Goal: Obtain resource: Obtain resource

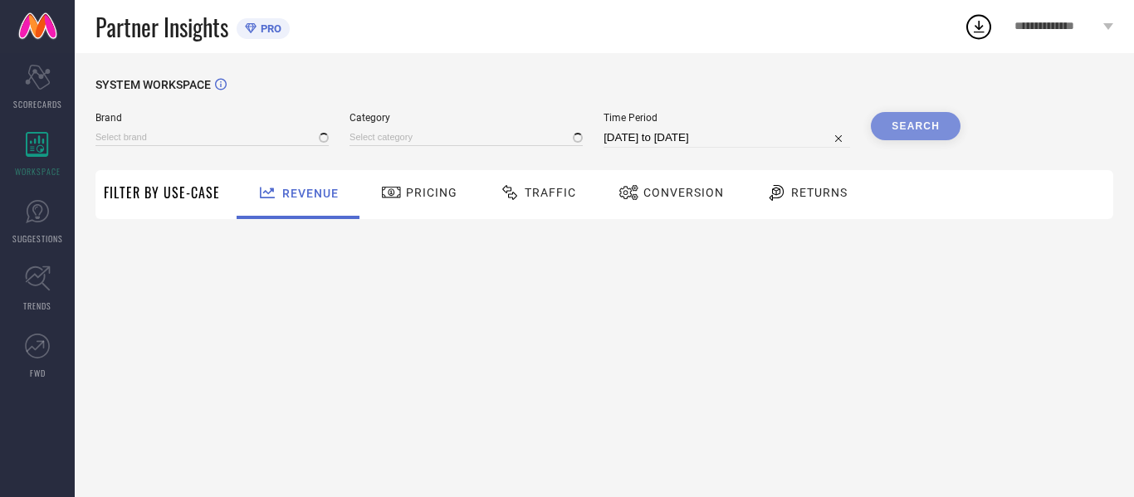
click at [542, 199] on span "Traffic" at bounding box center [549, 192] width 51 height 13
type input "AVANT"
type input "All"
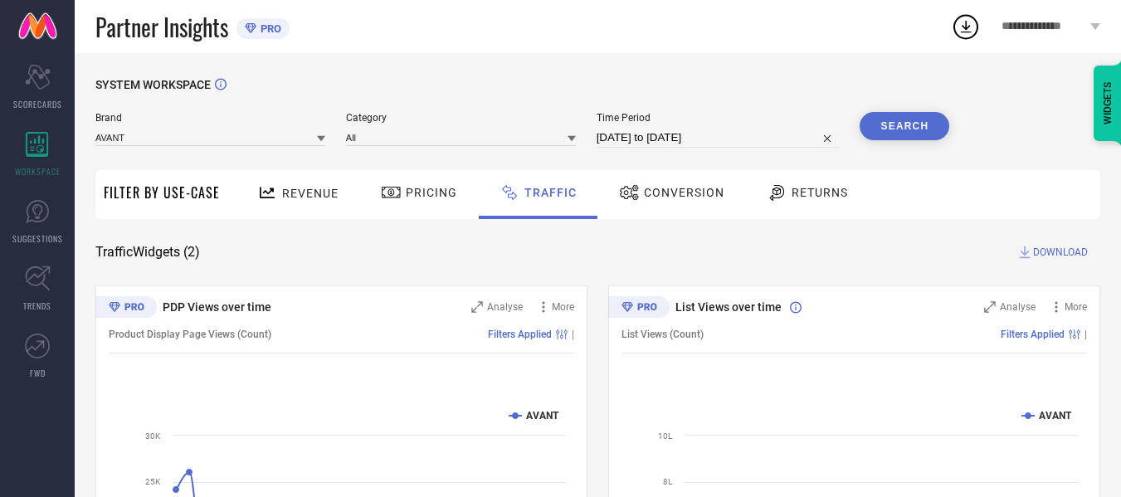
click at [746, 143] on input "[DATE] to [DATE]" at bounding box center [718, 138] width 243 height 20
select select "6"
select select "2025"
select select "7"
select select "2025"
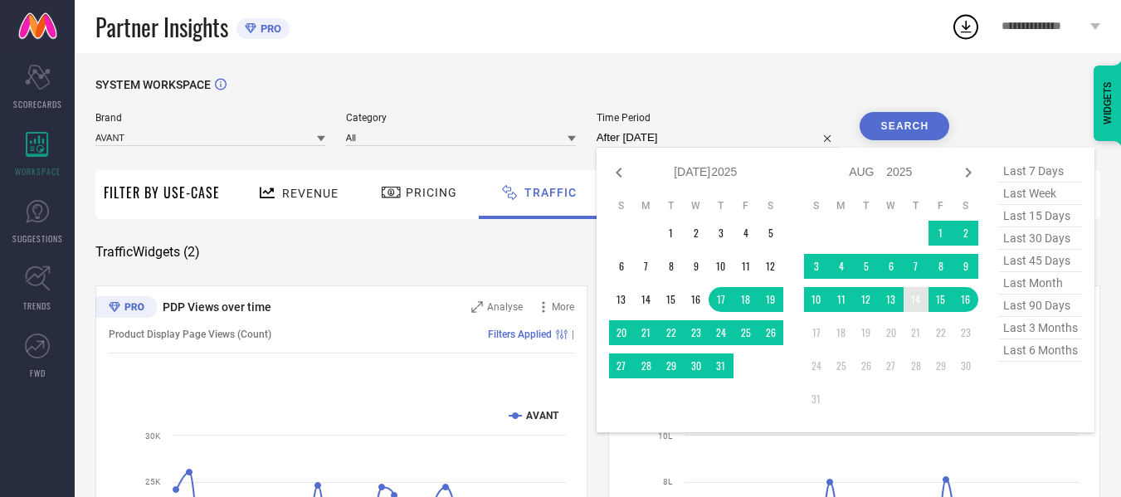
click at [912, 302] on td "14" at bounding box center [916, 299] width 25 height 25
type input "[DATE] to [DATE]"
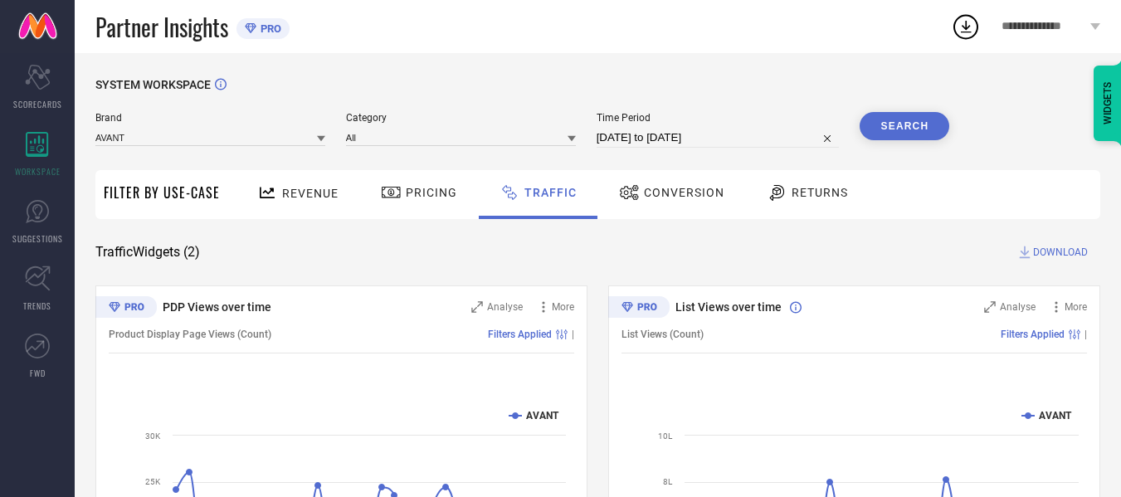
click at [900, 126] on button "Search" at bounding box center [905, 126] width 90 height 28
click at [1068, 254] on span "DOWNLOAD" at bounding box center [1060, 252] width 55 height 17
click at [802, 66] on div "SYSTEM WORKSPACE Brand AVANT Category All Time Period [DATE] to [DATE] Search F…" at bounding box center [598, 389] width 1046 height 672
click at [730, 136] on input "[DATE] to [DATE]" at bounding box center [718, 138] width 243 height 20
select select "7"
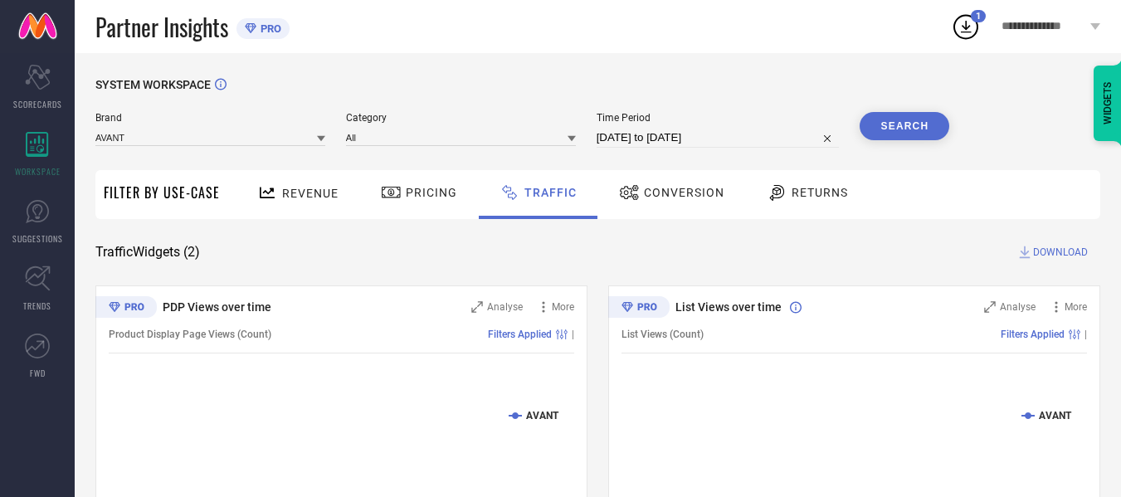
select select "2025"
select select "8"
select select "2025"
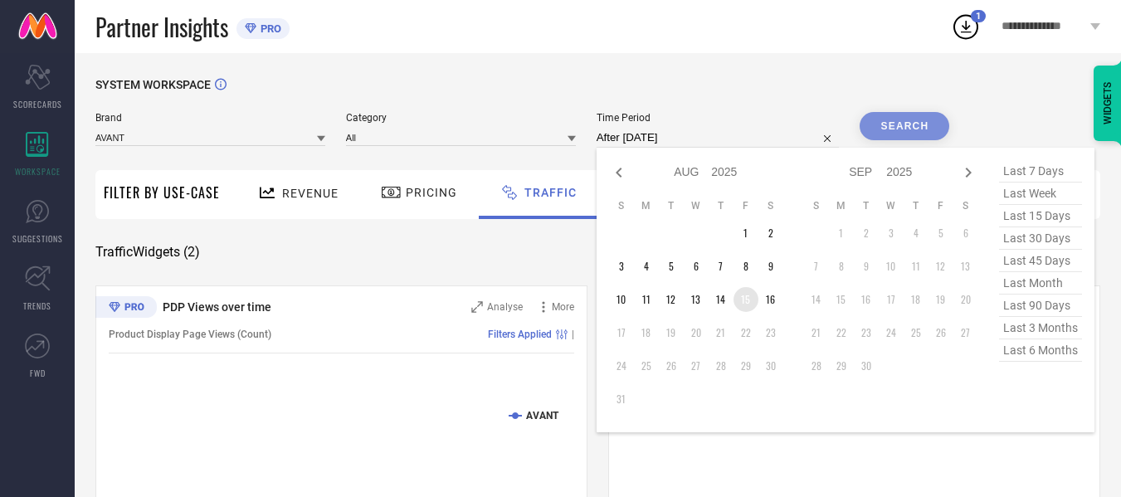
click at [748, 300] on td "15" at bounding box center [746, 299] width 25 height 25
type input "[DATE] to [DATE]"
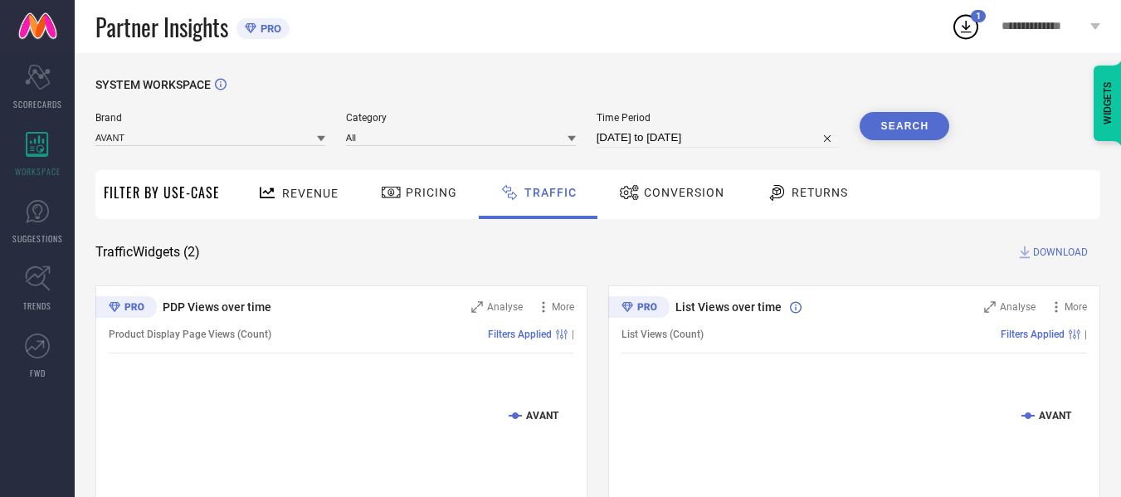
click at [910, 103] on div "SYSTEM WORKSPACE" at bounding box center [597, 95] width 1005 height 34
click at [912, 132] on button "Search" at bounding box center [905, 126] width 90 height 28
click at [1064, 255] on span "DOWNLOAD" at bounding box center [1060, 252] width 55 height 17
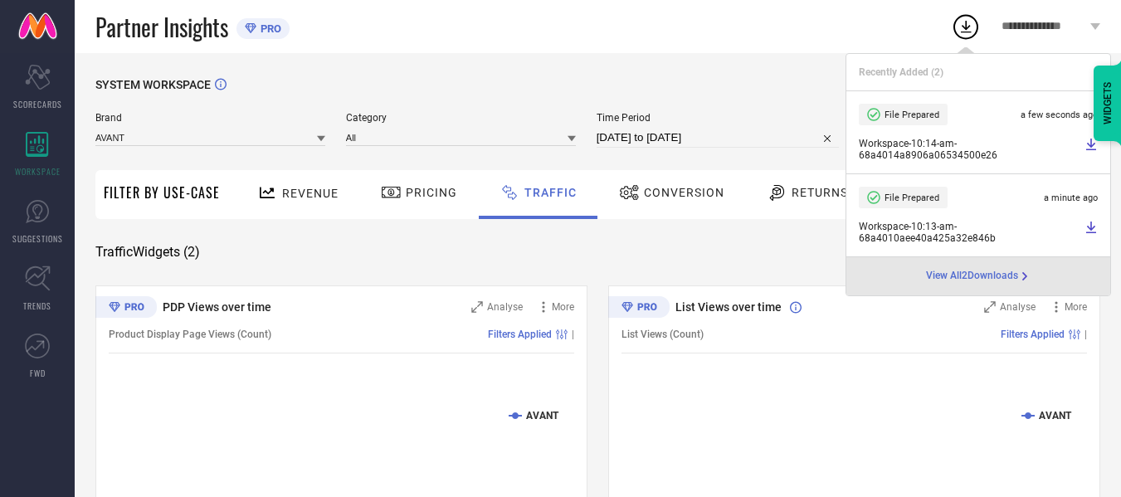
drag, startPoint x: 794, startPoint y: 131, endPoint x: 788, endPoint y: 141, distance: 11.5
click at [794, 131] on input "[DATE] to [DATE]" at bounding box center [718, 138] width 243 height 20
select select "7"
select select "2025"
select select "8"
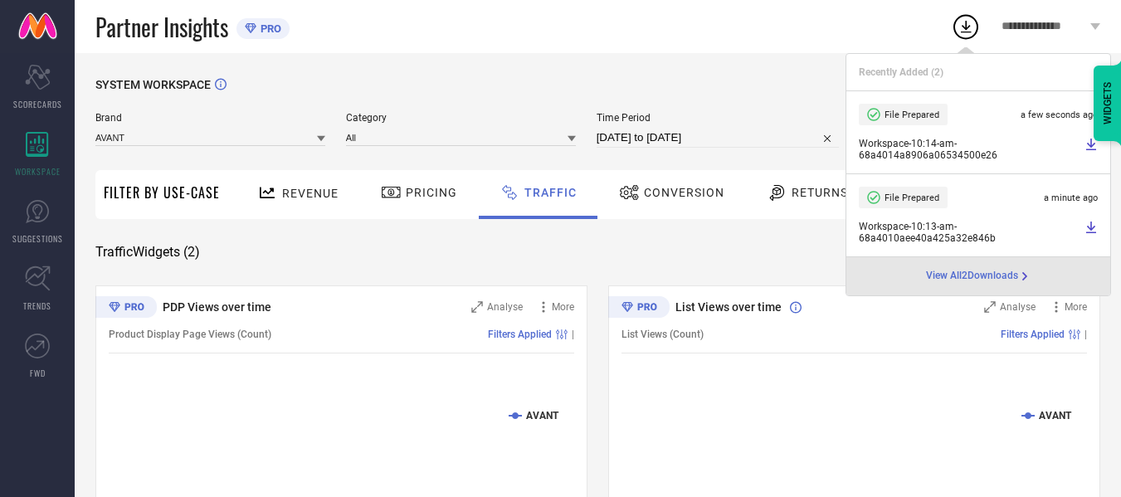
select select "2025"
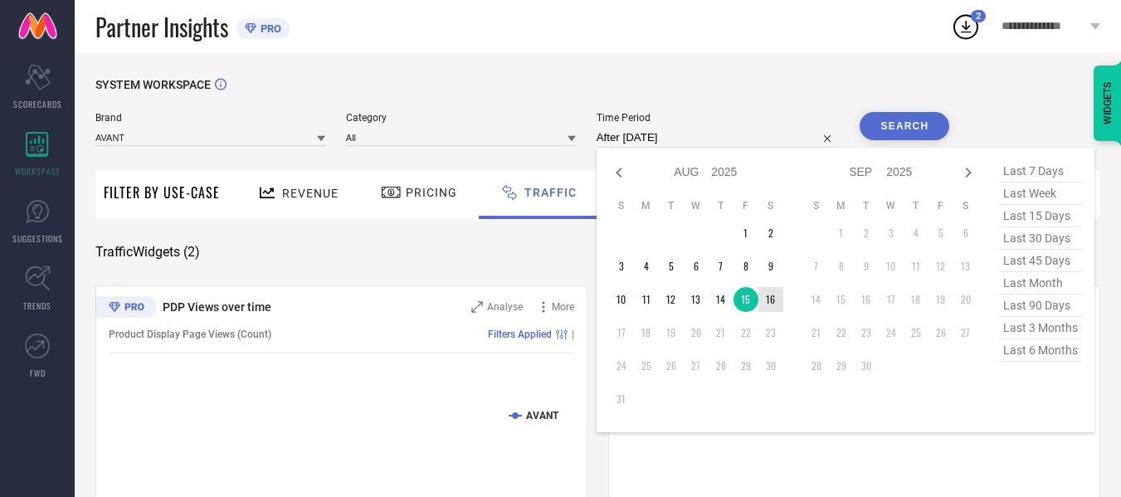
click at [775, 301] on td "16" at bounding box center [770, 299] width 25 height 25
type input "[DATE] to [DATE]"
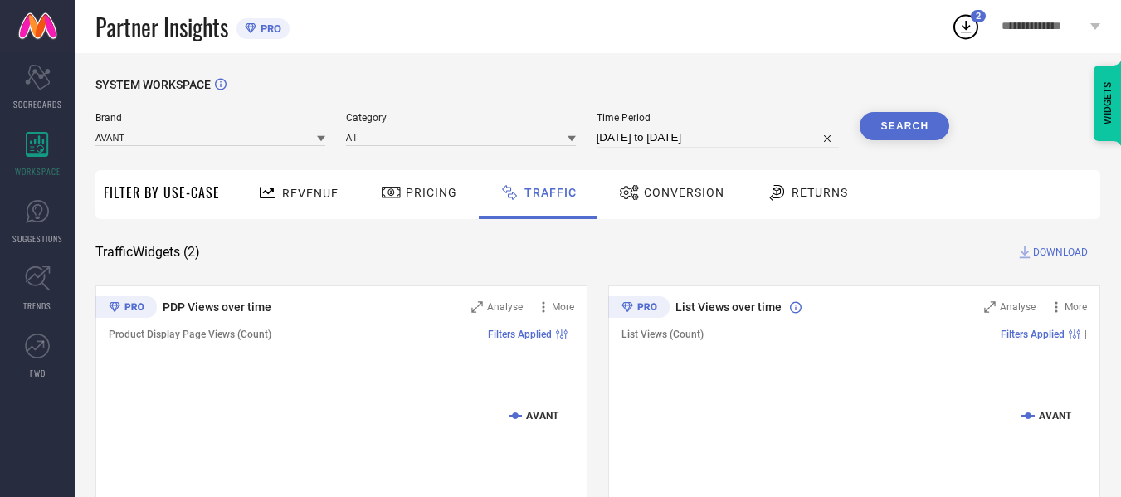
click at [939, 130] on button "Search" at bounding box center [905, 126] width 90 height 28
click at [1065, 257] on span "DOWNLOAD" at bounding box center [1060, 252] width 55 height 17
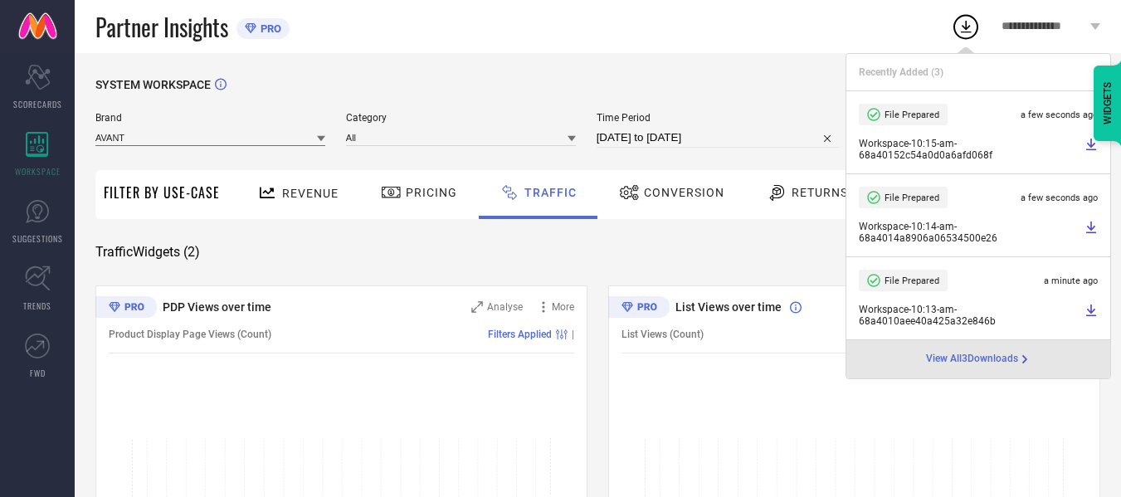
click at [282, 134] on input at bounding box center [210, 137] width 230 height 17
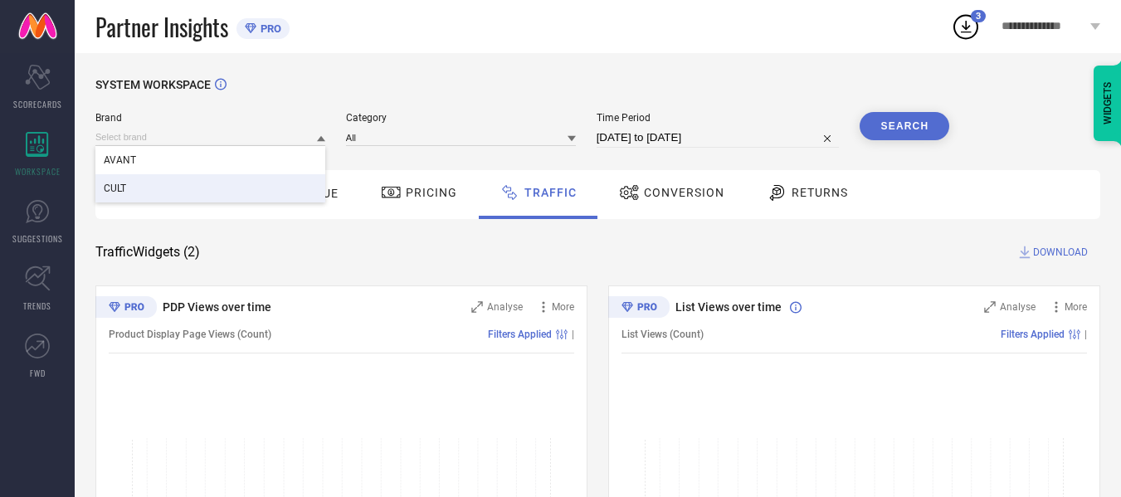
click at [238, 185] on div "CULT" at bounding box center [210, 188] width 230 height 28
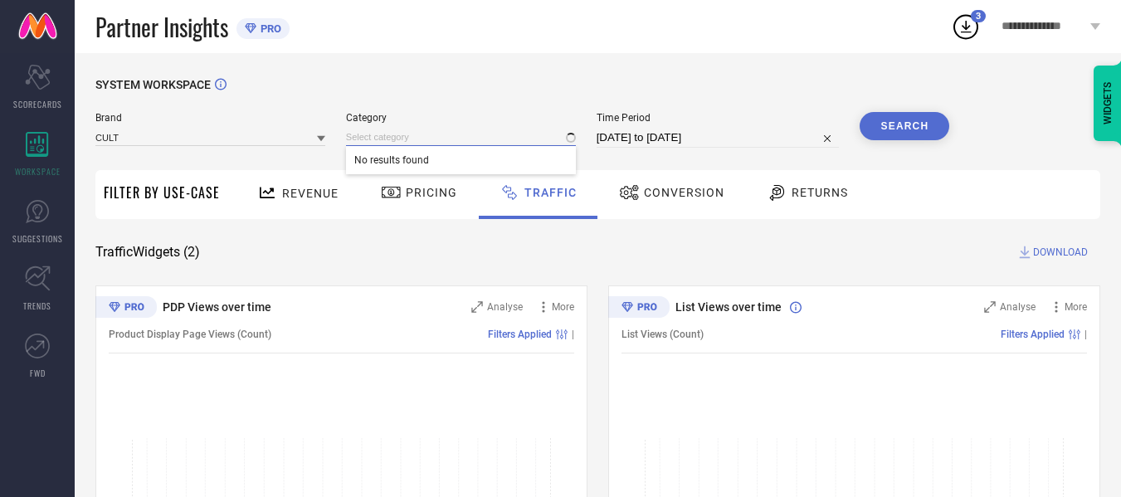
click at [404, 130] on input at bounding box center [461, 137] width 230 height 17
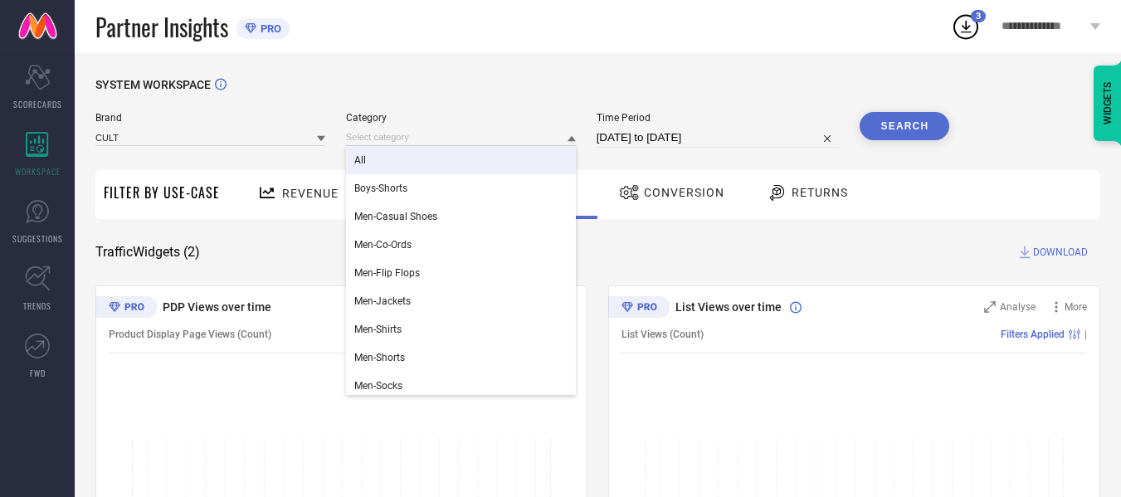
click at [406, 170] on div "All" at bounding box center [461, 160] width 230 height 28
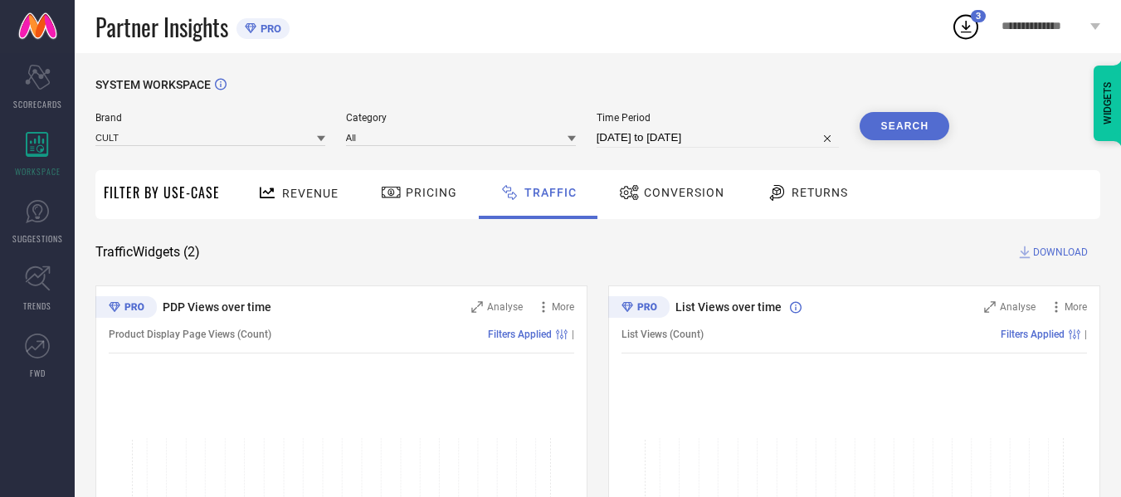
select select "7"
select select "2025"
select select "8"
select select "2025"
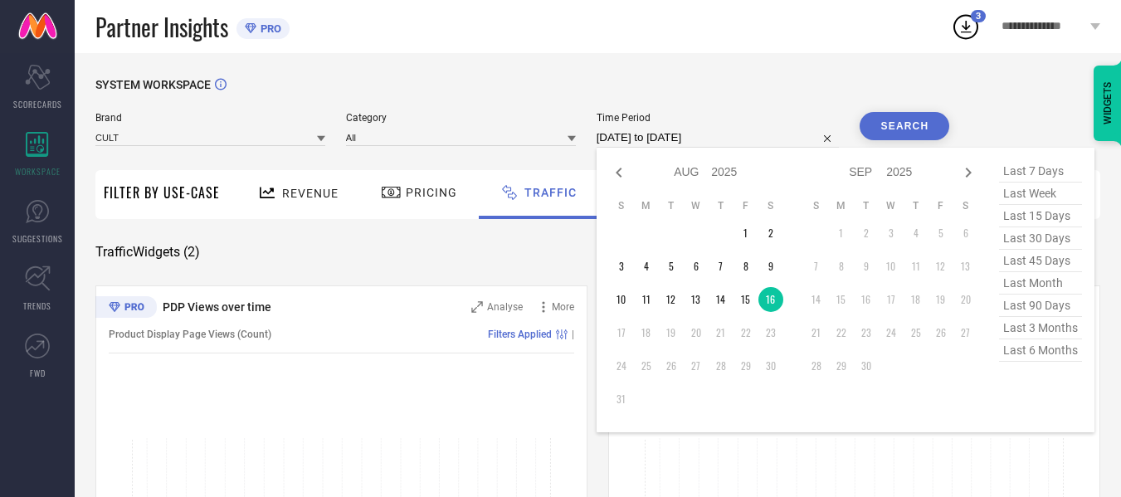
click at [653, 136] on input "[DATE] to [DATE]" at bounding box center [718, 138] width 243 height 20
click at [719, 300] on td "14" at bounding box center [721, 299] width 25 height 25
type input "[DATE] to [DATE]"
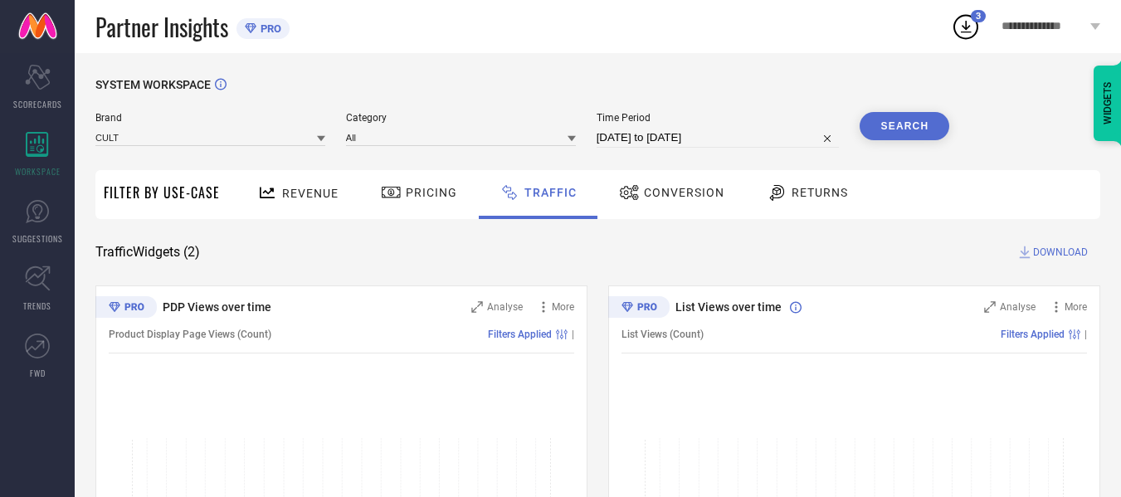
click at [900, 129] on button "Search" at bounding box center [905, 126] width 90 height 28
click at [1051, 256] on span "DOWNLOAD" at bounding box center [1060, 252] width 55 height 17
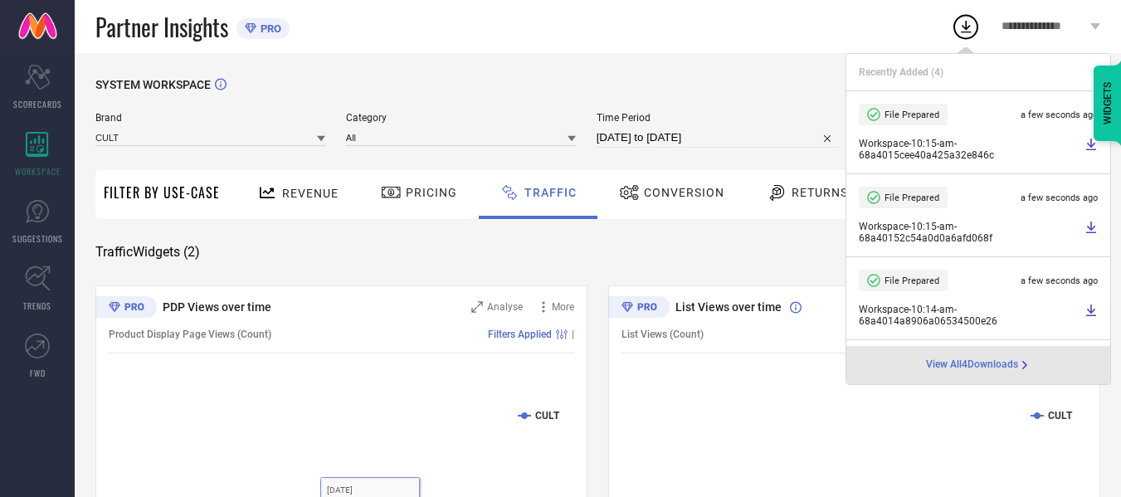
click at [617, 29] on div "Partner Insights PRO" at bounding box center [523, 26] width 856 height 53
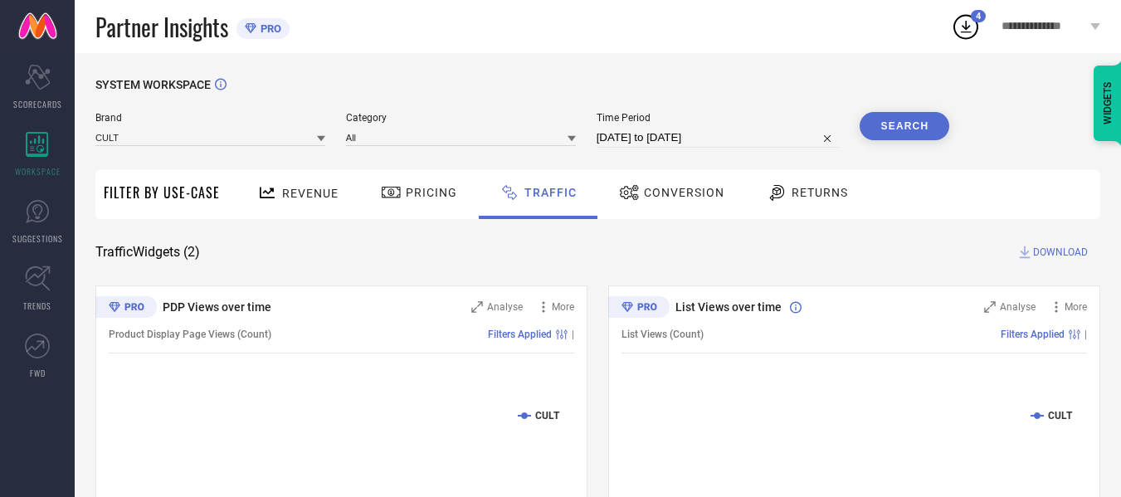
select select "7"
select select "2025"
select select "8"
select select "2025"
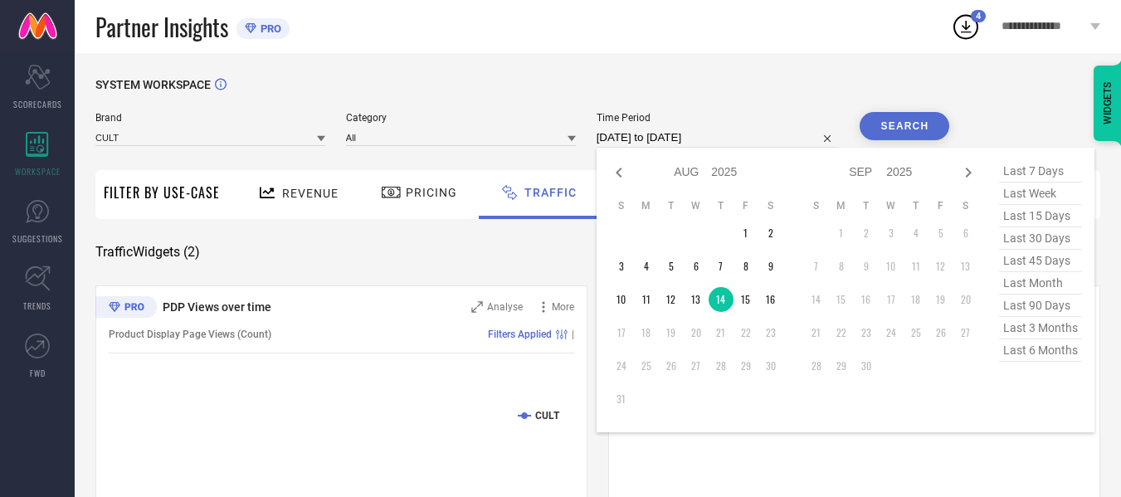
click at [784, 140] on input "[DATE] to [DATE]" at bounding box center [718, 138] width 243 height 20
click at [745, 295] on td "15" at bounding box center [746, 299] width 25 height 25
type input "[DATE] to [DATE]"
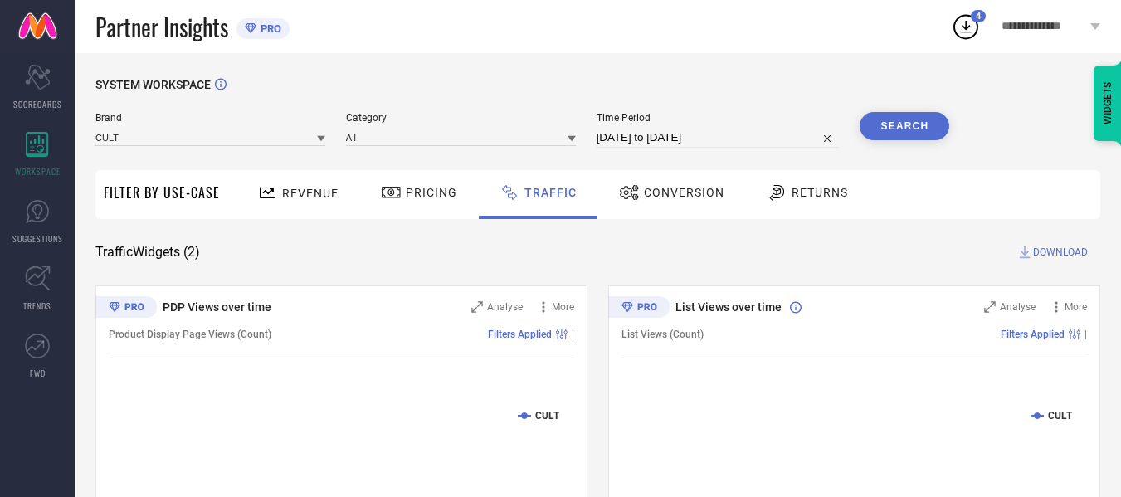
click at [913, 123] on button "Search" at bounding box center [905, 126] width 90 height 28
click at [1054, 254] on span "DOWNLOAD" at bounding box center [1060, 252] width 55 height 17
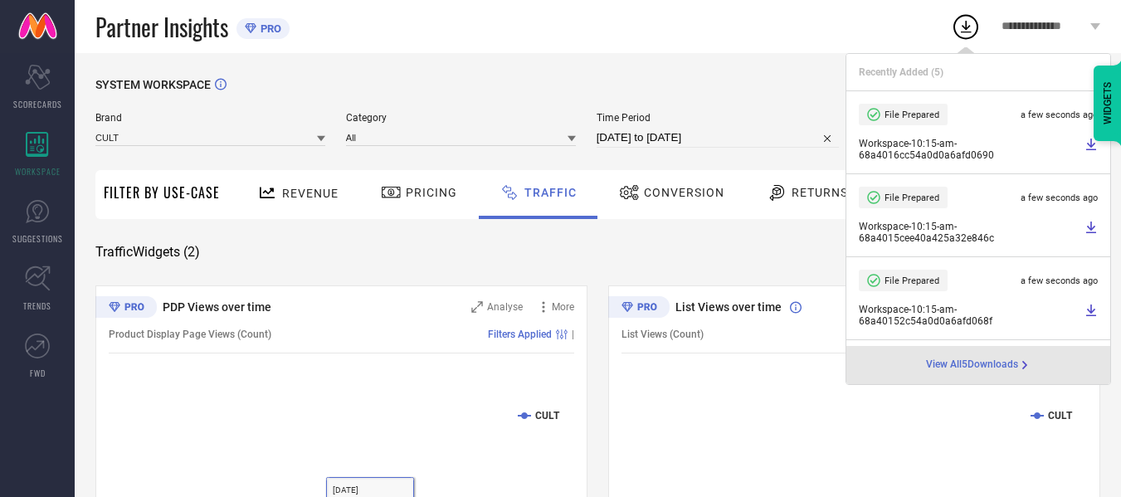
drag, startPoint x: 763, startPoint y: 128, endPoint x: 763, endPoint y: 175, distance: 47.3
click at [763, 128] on div "Time Period [DATE] to [DATE]" at bounding box center [718, 130] width 243 height 36
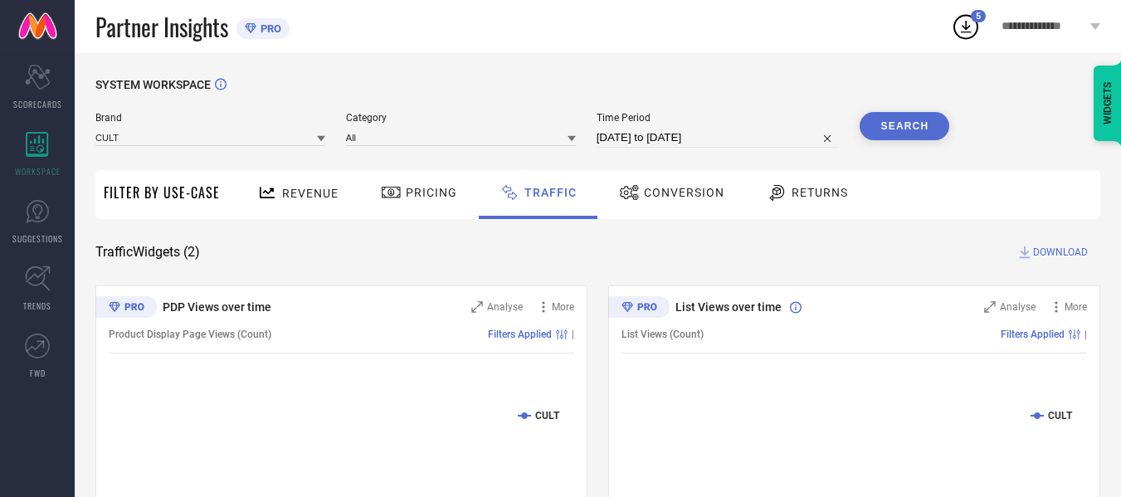
click at [762, 138] on input "[DATE] to [DATE]" at bounding box center [718, 138] width 243 height 20
select select "7"
select select "2025"
select select "8"
select select "2025"
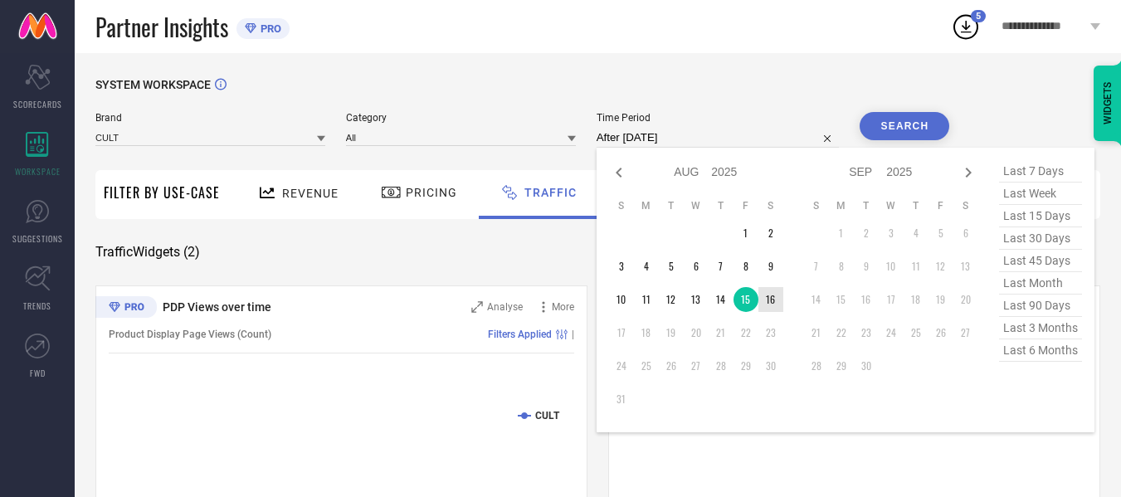
click at [767, 302] on td "16" at bounding box center [770, 299] width 25 height 25
type input "[DATE] to [DATE]"
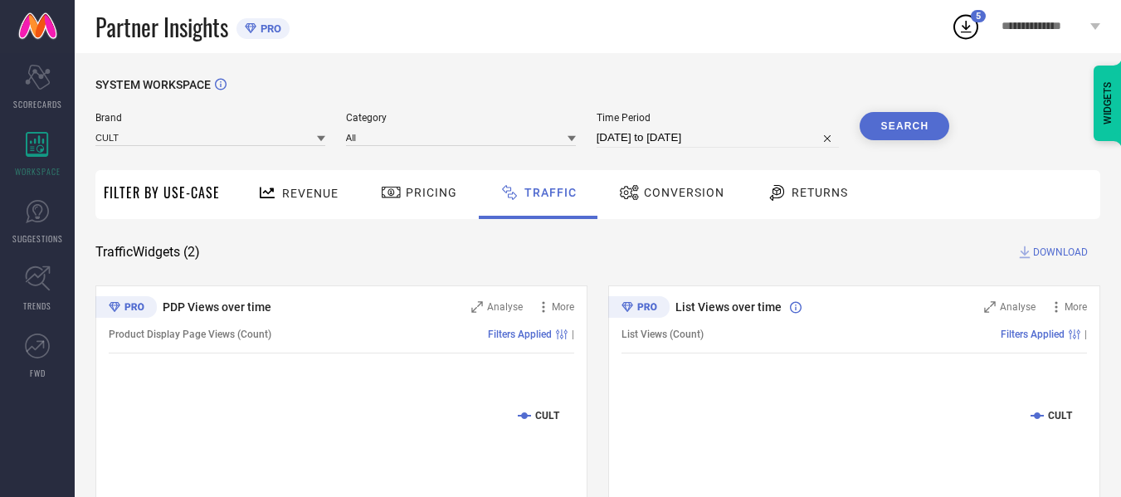
click at [896, 129] on button "Search" at bounding box center [905, 126] width 90 height 28
click at [1065, 251] on span "DOWNLOAD" at bounding box center [1060, 252] width 55 height 17
